Goal: Task Accomplishment & Management: Manage account settings

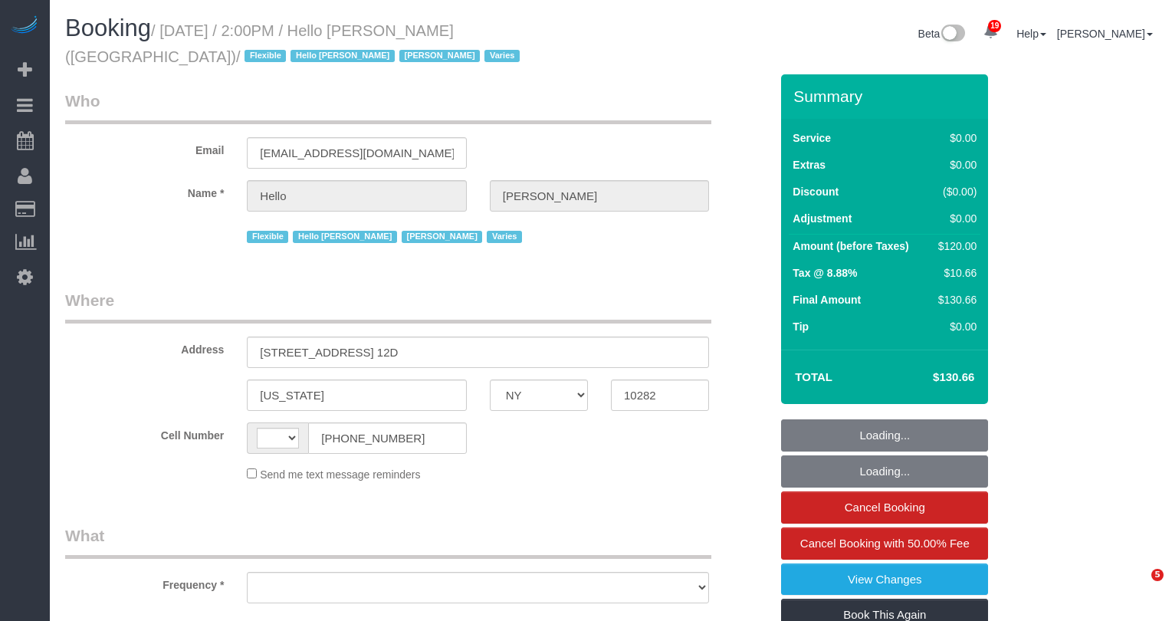
select select "NY"
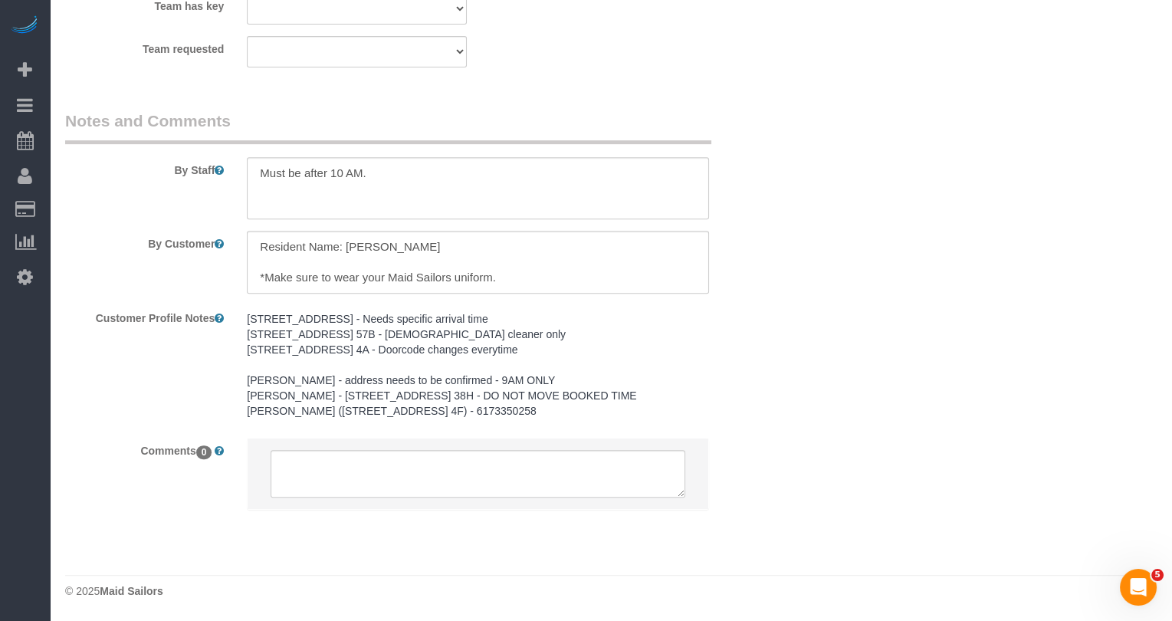
select select "string:[GEOGRAPHIC_DATA]"
select select "object:791"
select select "1"
select select "number:89"
select select "number:90"
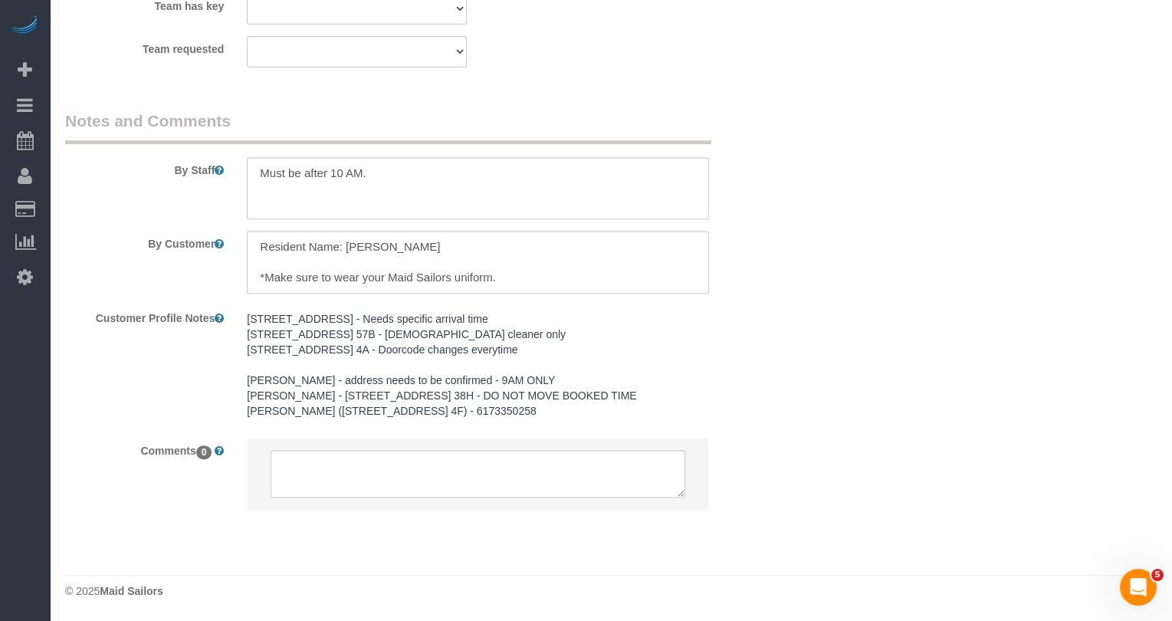
select select "number:15"
select select "number:6"
select select "object:1040"
select select "spot1"
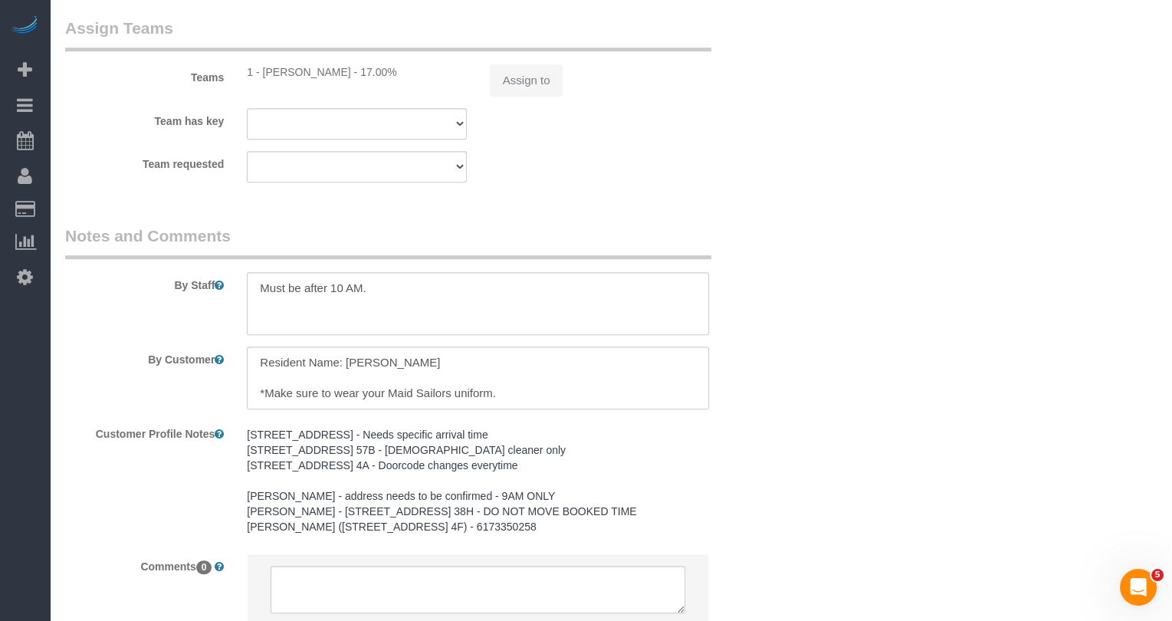
scroll to position [2038, 0]
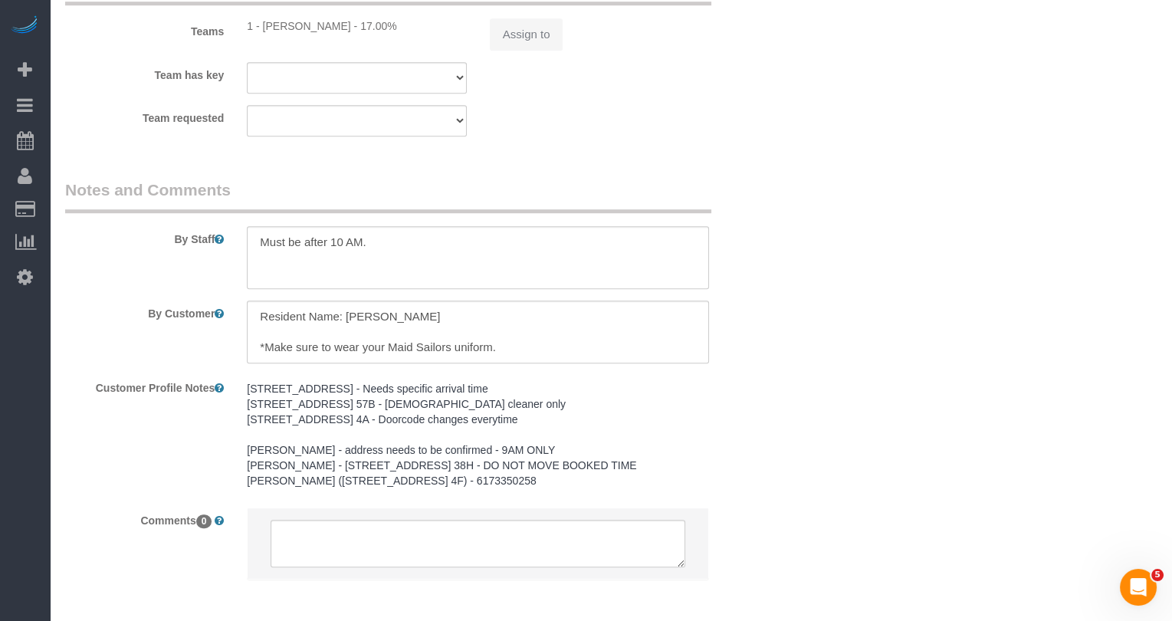
select select "1"
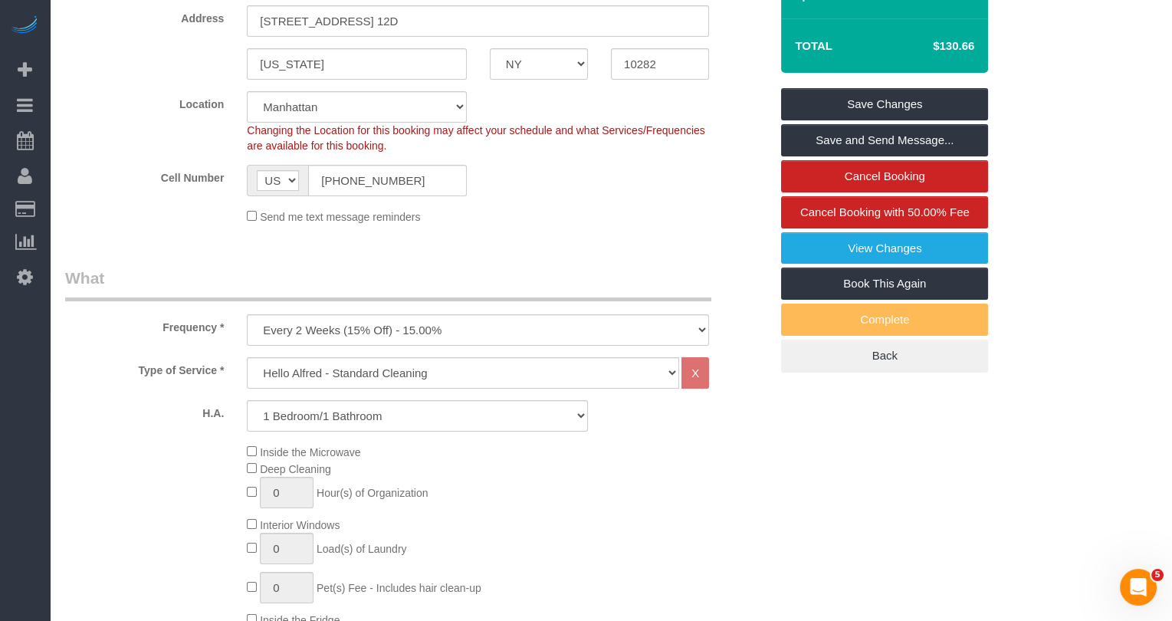
scroll to position [0, 0]
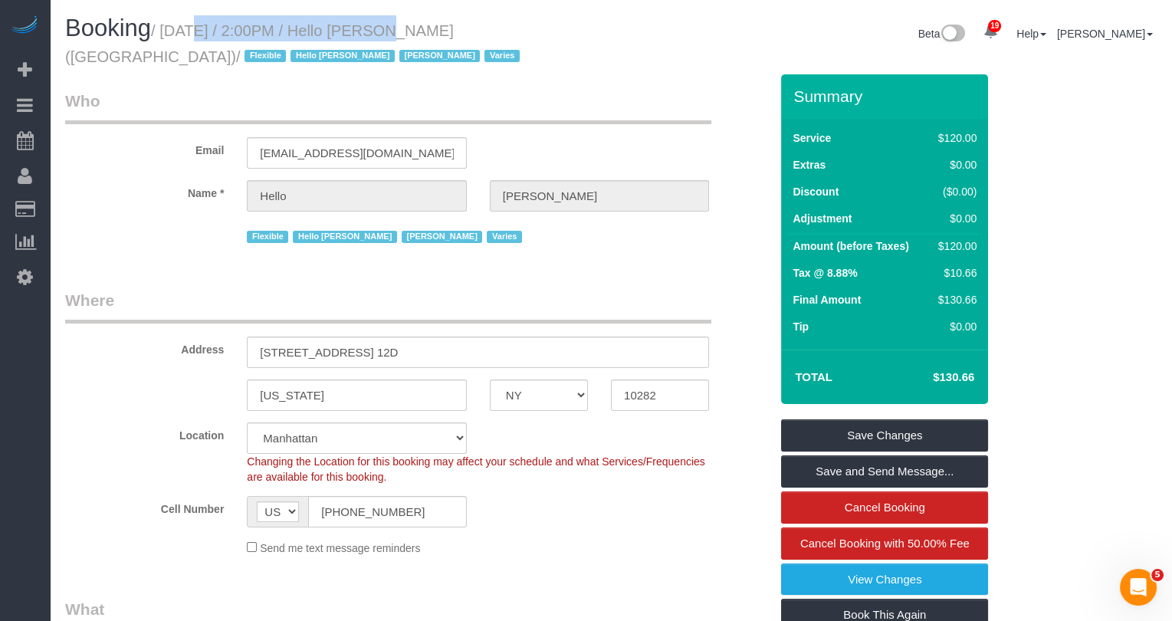
copy small "[DATE] / 2:00PM"
drag, startPoint x: 381, startPoint y: 32, endPoint x: 175, endPoint y: 33, distance: 205.4
click at [175, 33] on small "/ [DATE] / 2:00PM / Hello [PERSON_NAME] ([GEOGRAPHIC_DATA]) / Flexible Hello [P…" at bounding box center [294, 43] width 459 height 43
drag, startPoint x: 431, startPoint y: 356, endPoint x: 224, endPoint y: 348, distance: 207.1
click at [224, 348] on div "Address [STREET_ADDRESS] 12D" at bounding box center [417, 328] width 727 height 79
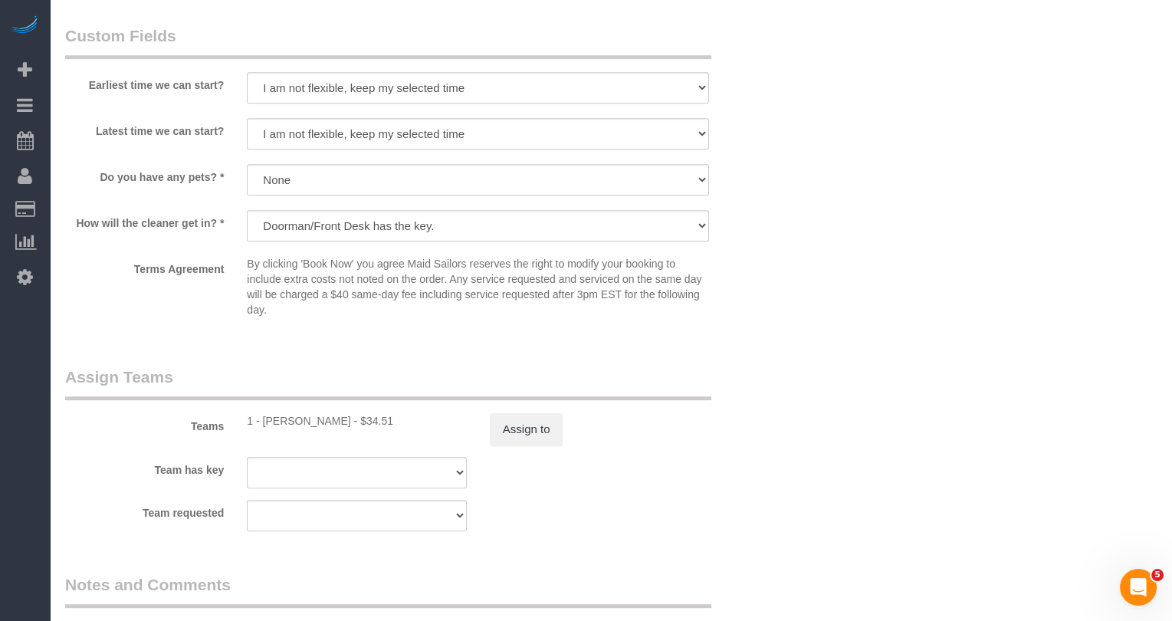
scroll to position [1975, 0]
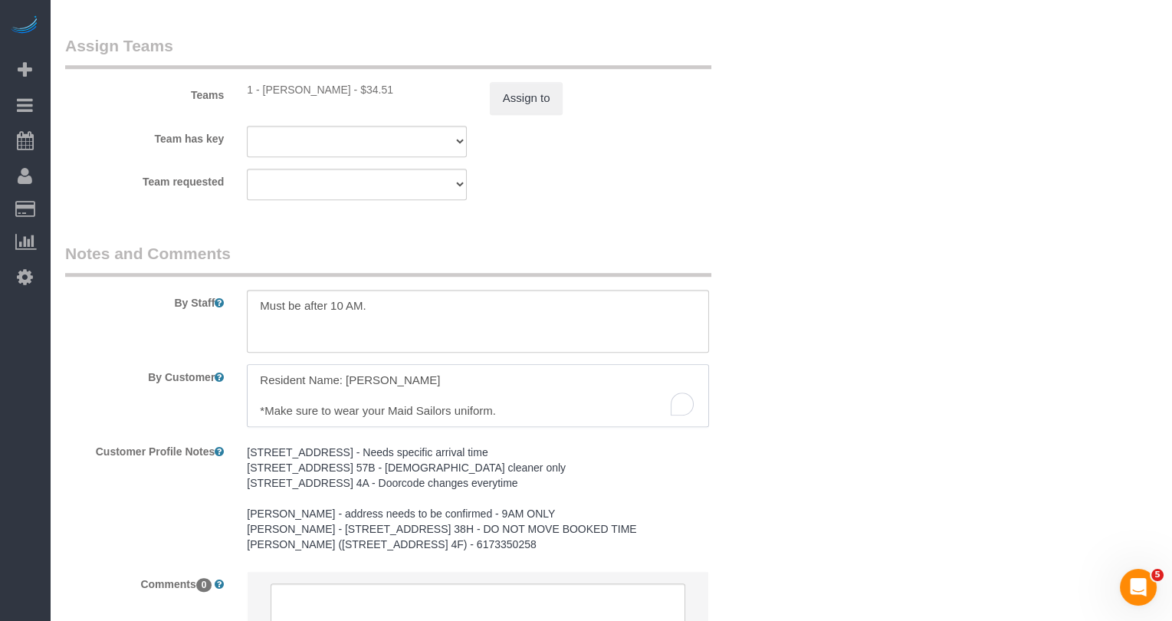
drag, startPoint x: 408, startPoint y: 384, endPoint x: 344, endPoint y: 380, distance: 63.7
click at [344, 380] on textarea "To enrich screen reader interactions, please activate Accessibility in Grammarl…" at bounding box center [478, 395] width 462 height 63
